Goal: Use online tool/utility: Utilize a website feature to perform a specific function

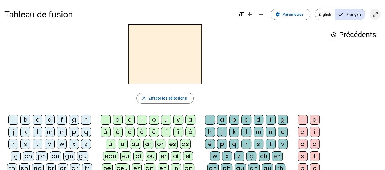
click at [375, 14] on mat-icon "open_in_full" at bounding box center [375, 14] width 7 height 7
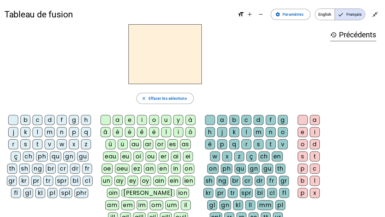
click at [77, 132] on div "p" at bounding box center [74, 132] width 10 height 10
click at [112, 156] on div "eau" at bounding box center [110, 156] width 15 height 10
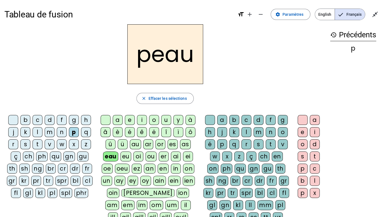
click at [25, 119] on div "b" at bounding box center [25, 120] width 10 height 10
click at [25, 143] on div "s" at bounding box center [25, 144] width 10 height 10
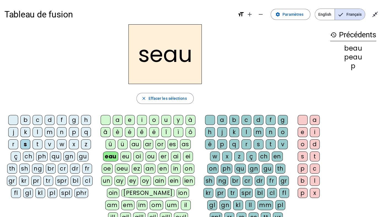
click at [49, 143] on div "v" at bounding box center [50, 144] width 10 height 10
click at [11, 118] on div at bounding box center [13, 120] width 10 height 10
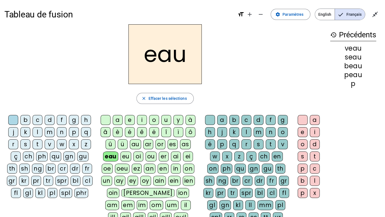
click at [135, 143] on div "au" at bounding box center [135, 144] width 11 height 10
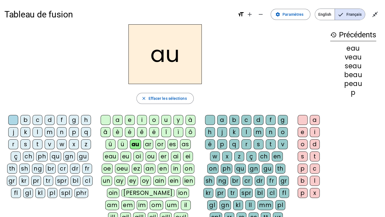
click at [222, 154] on div "x" at bounding box center [227, 156] width 10 height 10
click at [38, 141] on div "t" at bounding box center [38, 144] width 10 height 10
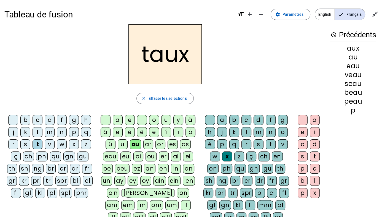
click at [49, 132] on div "m" at bounding box center [50, 132] width 10 height 10
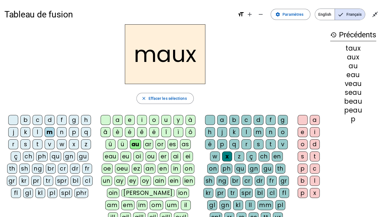
click at [63, 118] on div "f" at bounding box center [62, 120] width 10 height 10
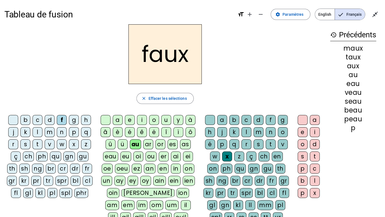
click at [270, 144] on div "t" at bounding box center [271, 144] width 10 height 10
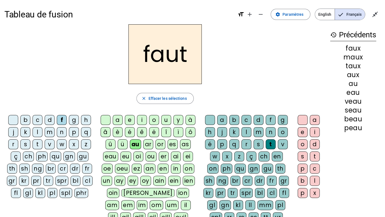
click at [86, 118] on div "h" at bounding box center [86, 120] width 10 height 10
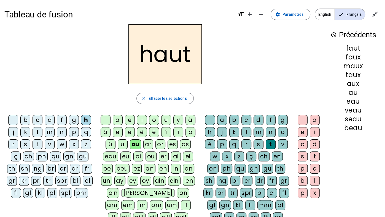
click at [49, 144] on div "v" at bounding box center [50, 144] width 10 height 10
